Goal: Task Accomplishment & Management: Complete application form

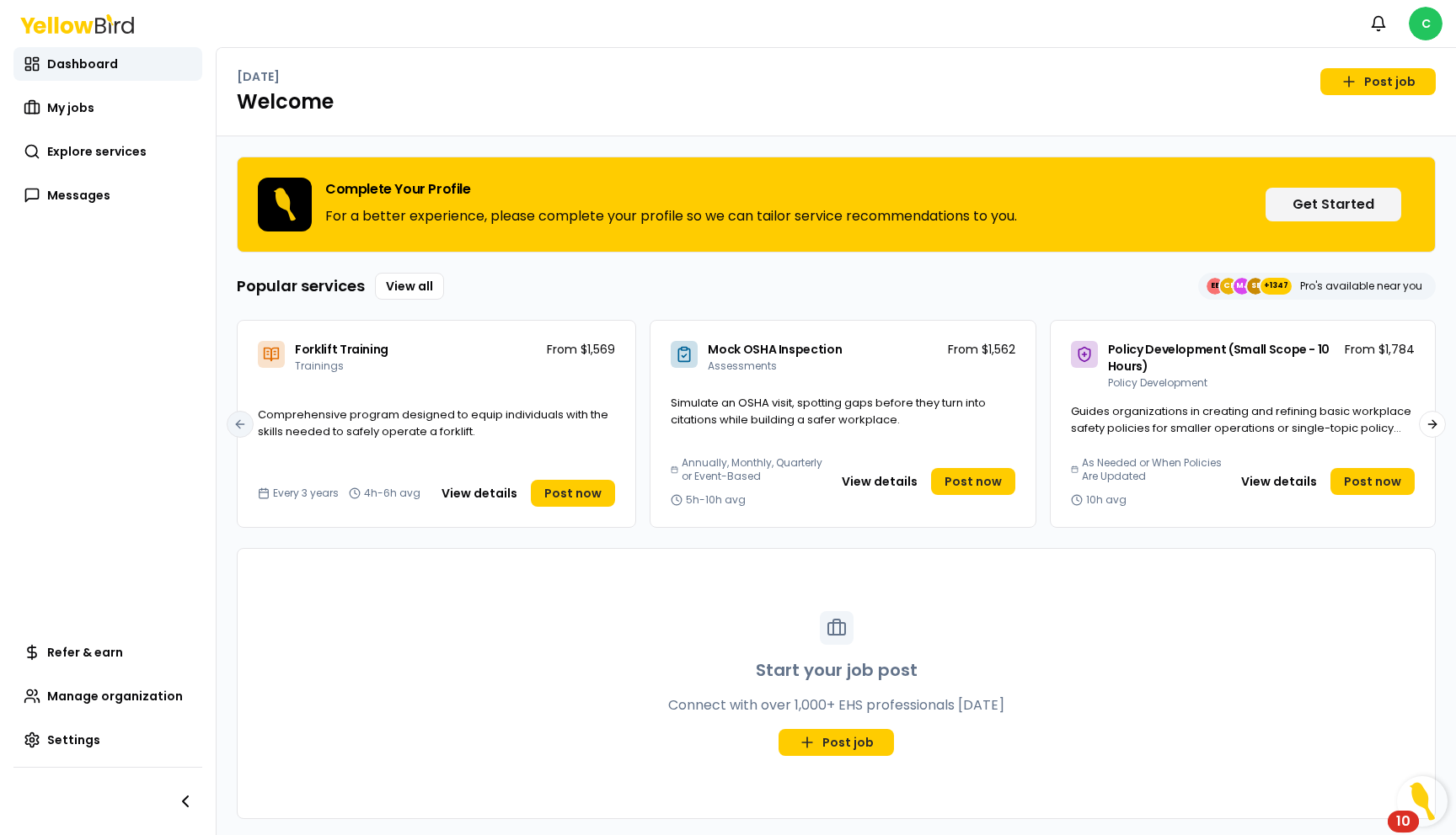
scroll to position [4, 0]
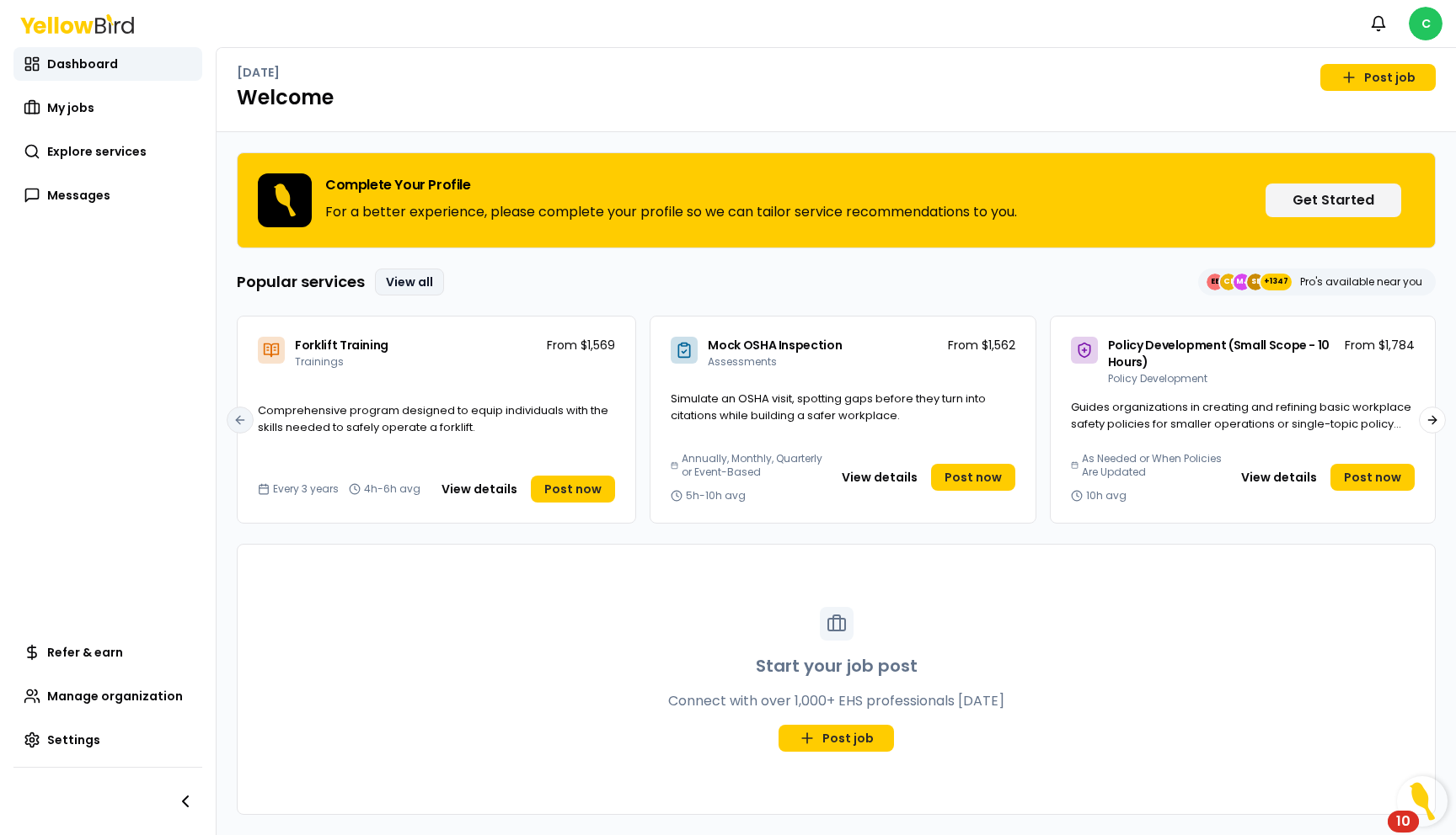
click at [400, 282] on link "View all" at bounding box center [410, 282] width 69 height 27
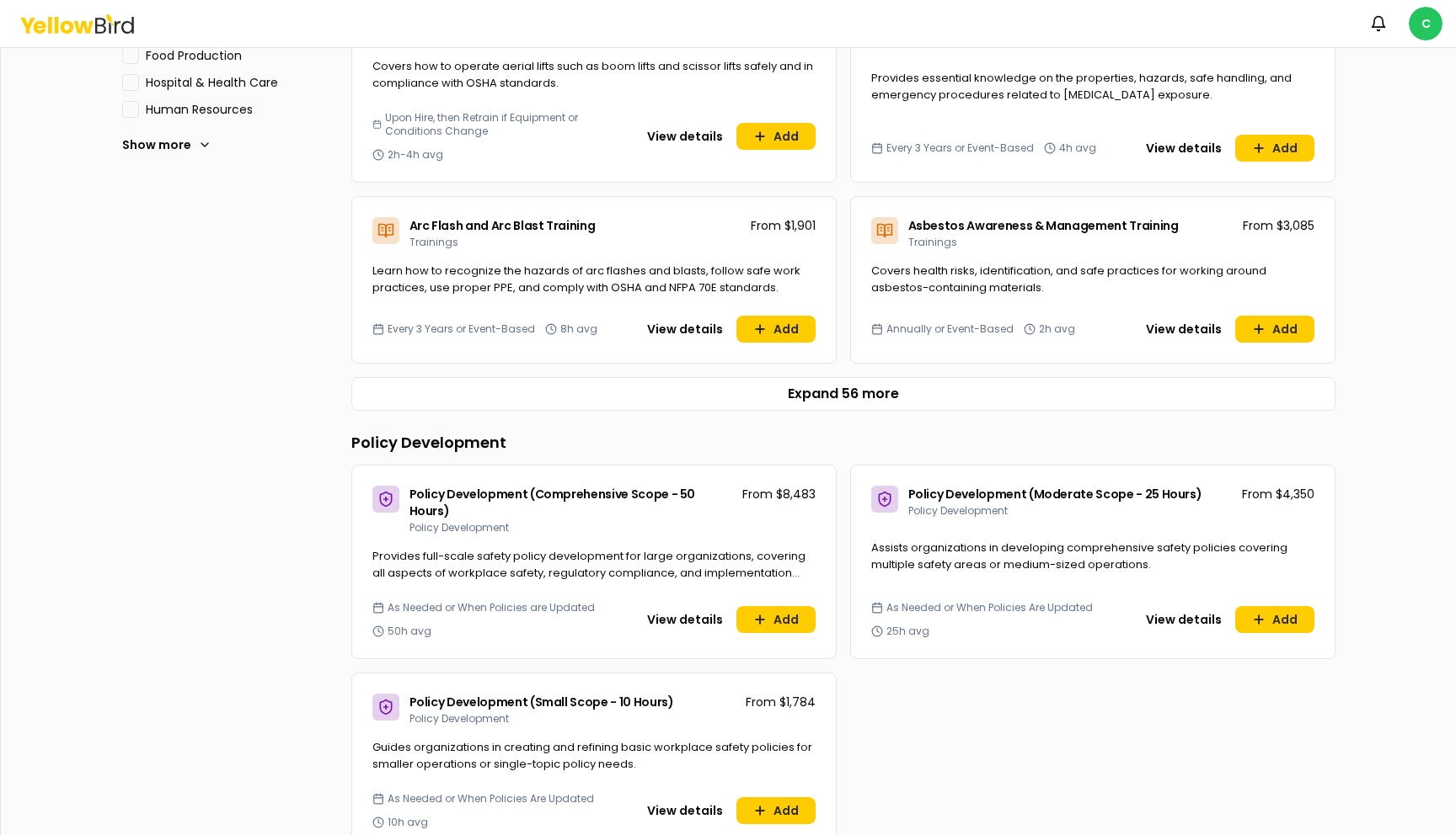
scroll to position [678, 0]
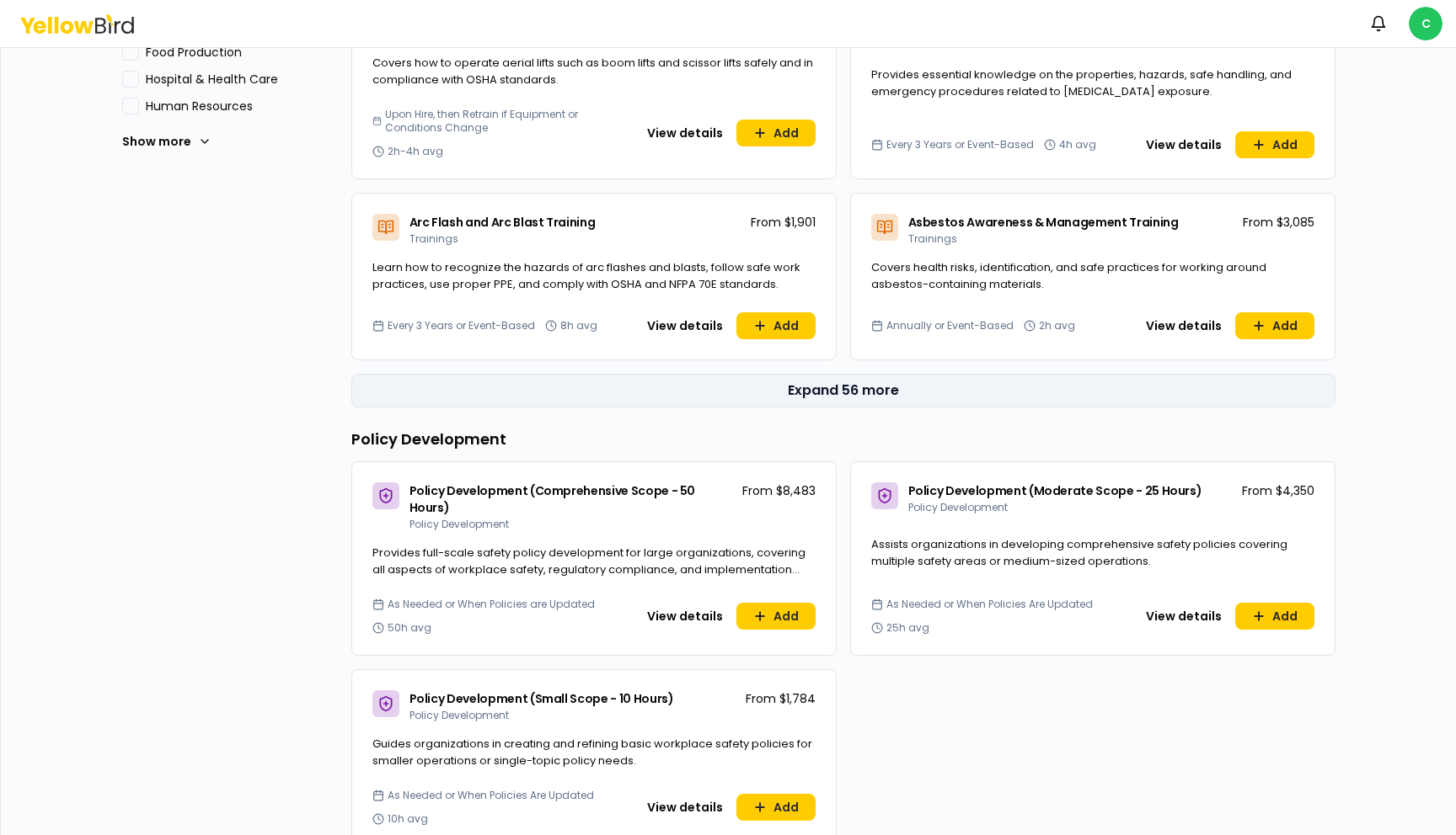
click at [721, 392] on button "Expand 56 more" at bounding box center [843, 391] width 983 height 34
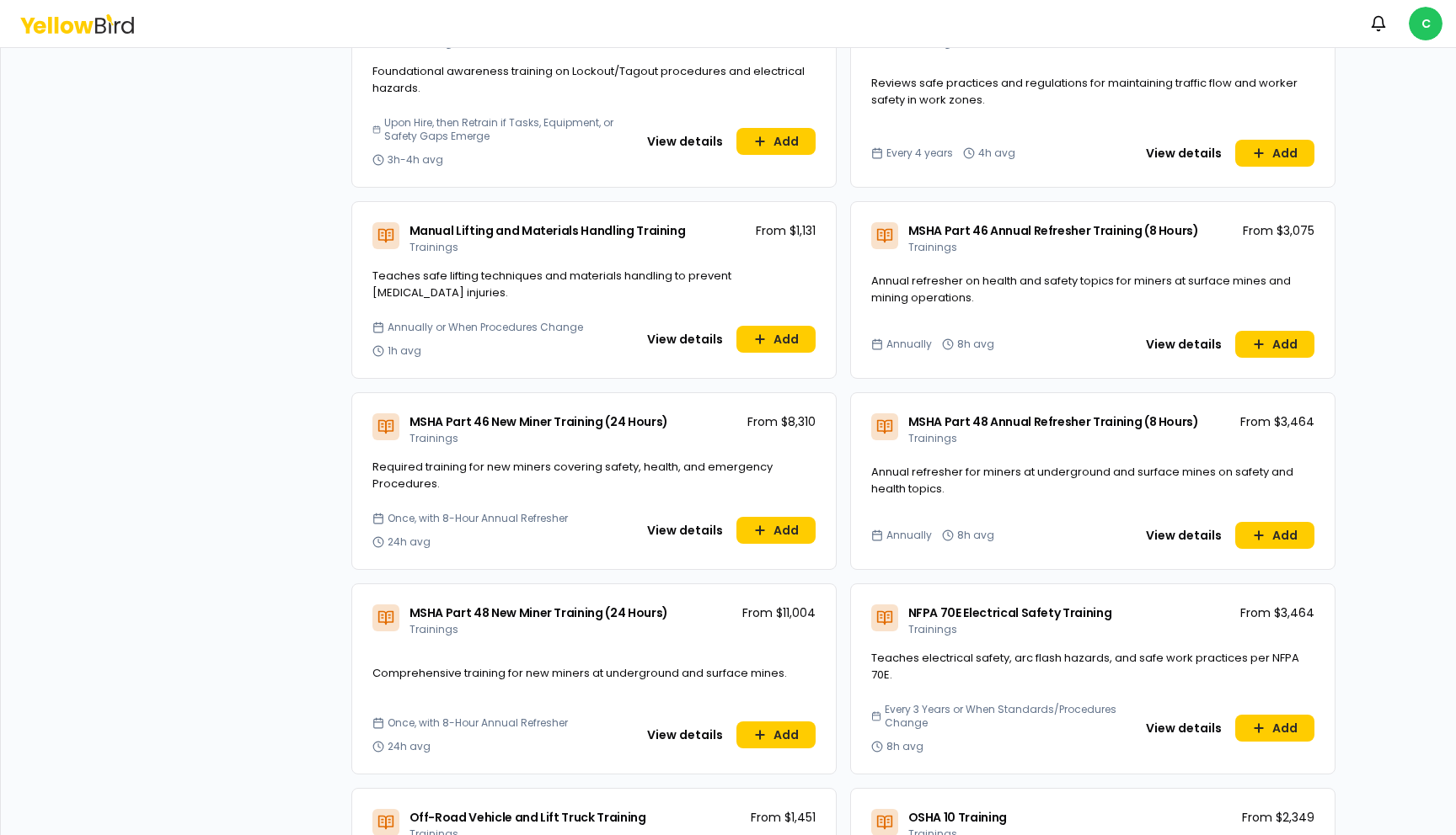
scroll to position [3728, 0]
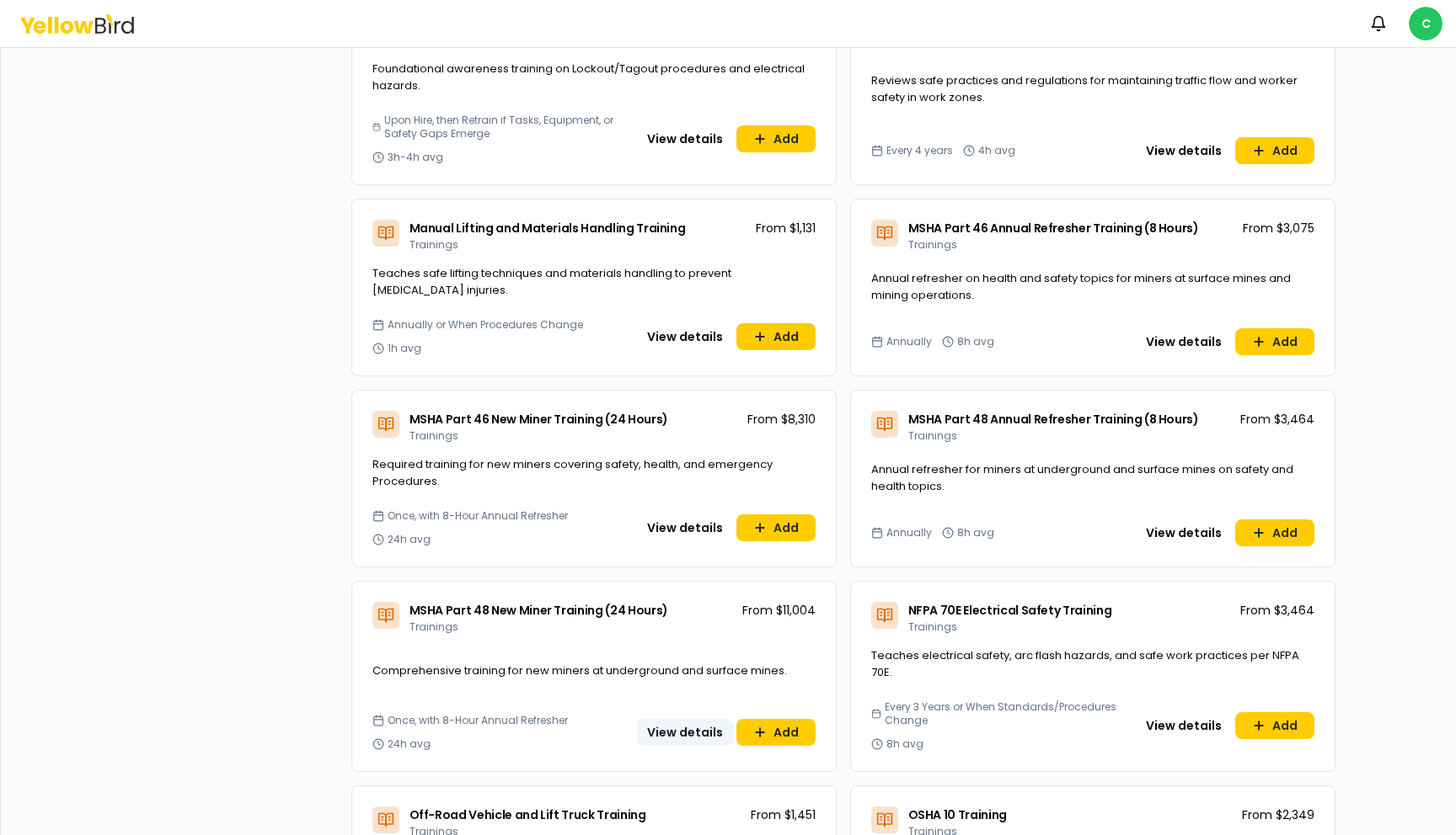
click at [691, 720] on button "View details" at bounding box center [685, 733] width 96 height 27
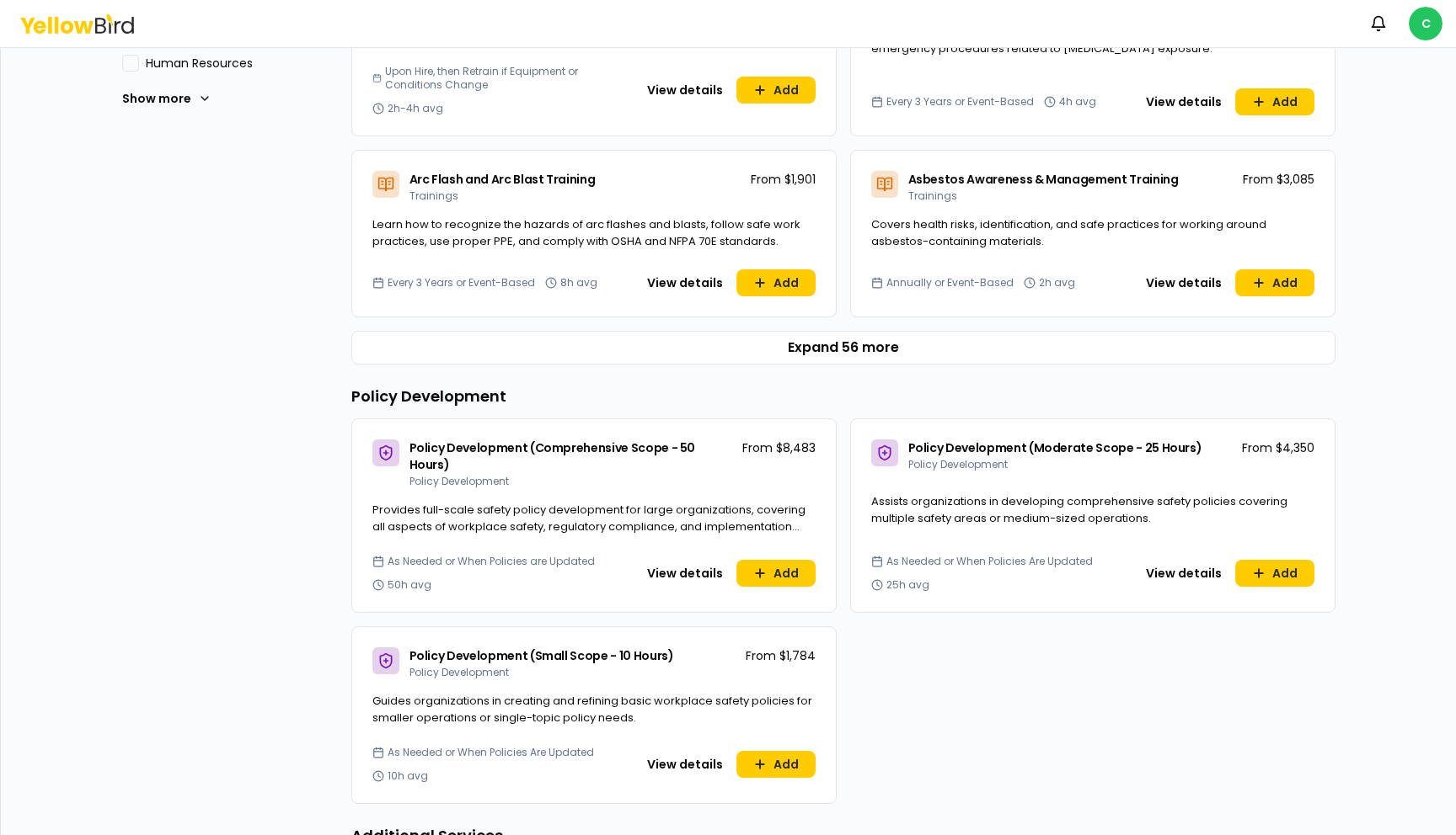
scroll to position [807, 0]
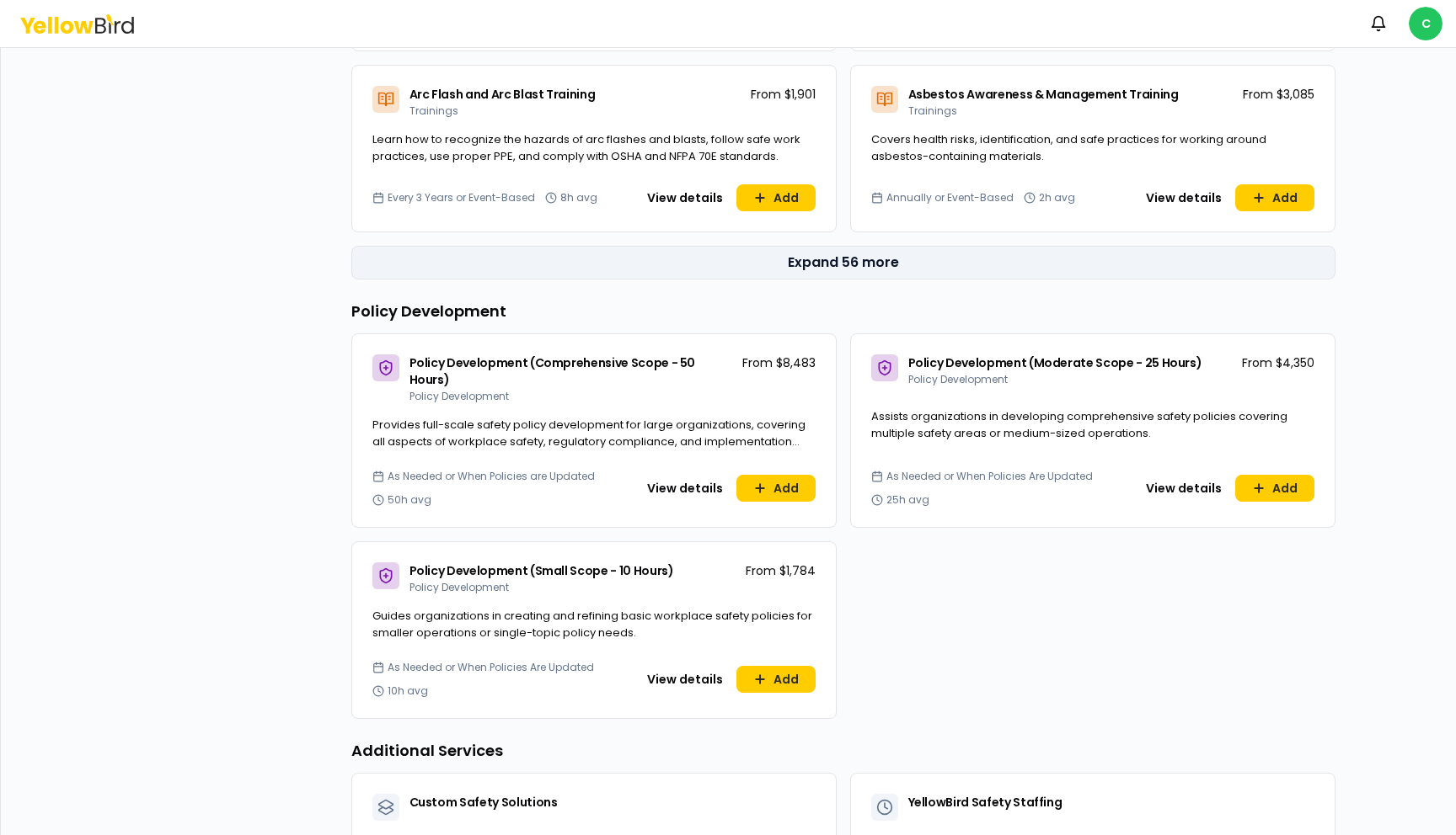
click at [825, 261] on button "Expand 56 more" at bounding box center [843, 263] width 983 height 34
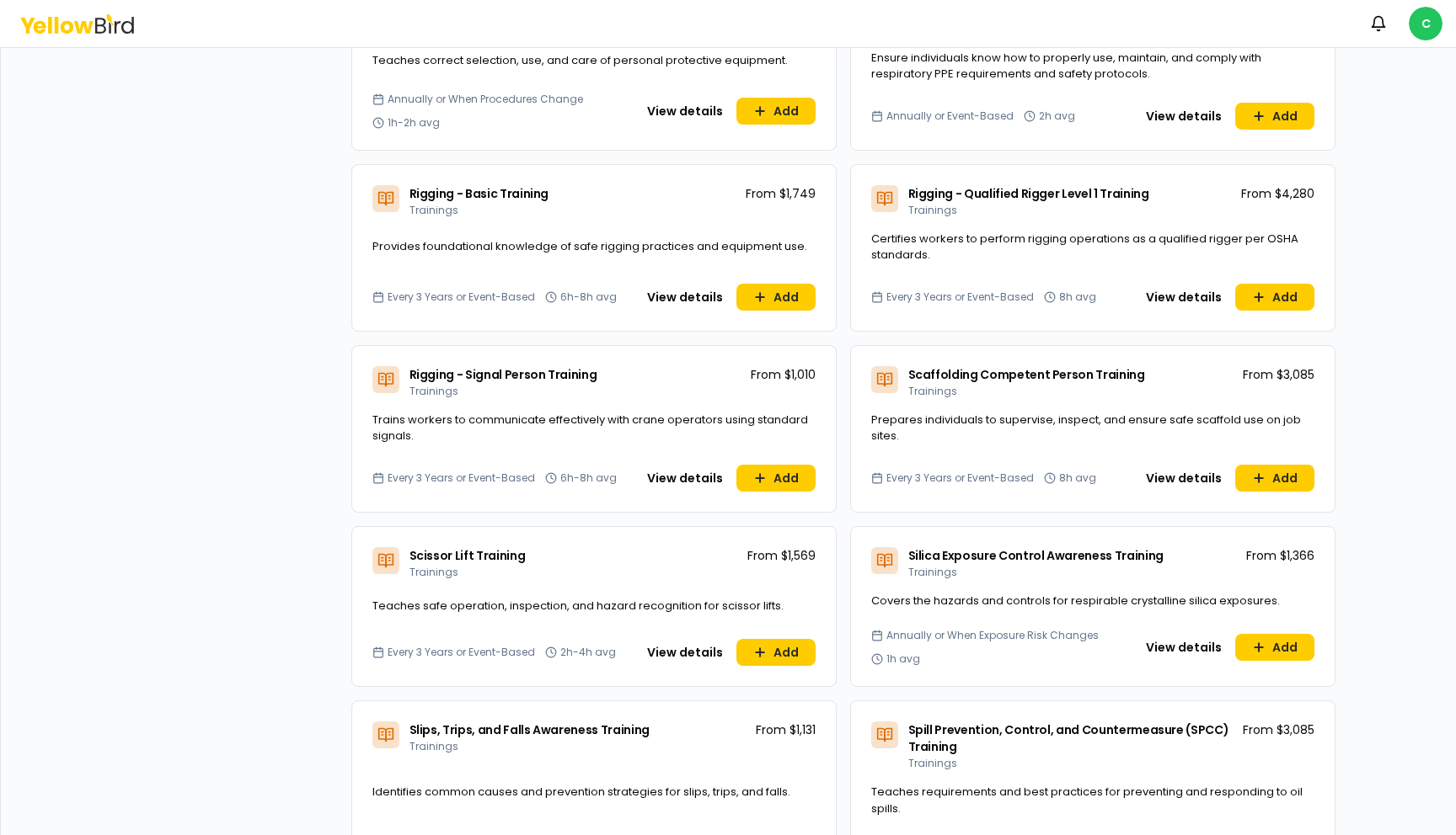
scroll to position [4922, 0]
